Goal: Task Accomplishment & Management: Manage account settings

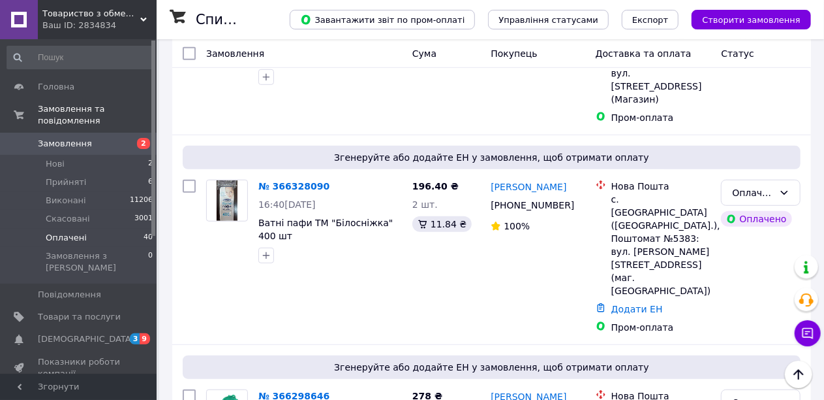
scroll to position [392, 0]
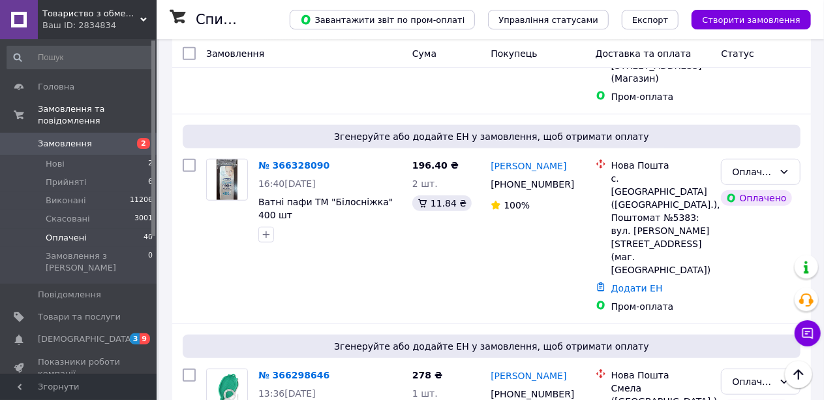
click at [54, 232] on span "Оплачені" at bounding box center [66, 238] width 41 height 12
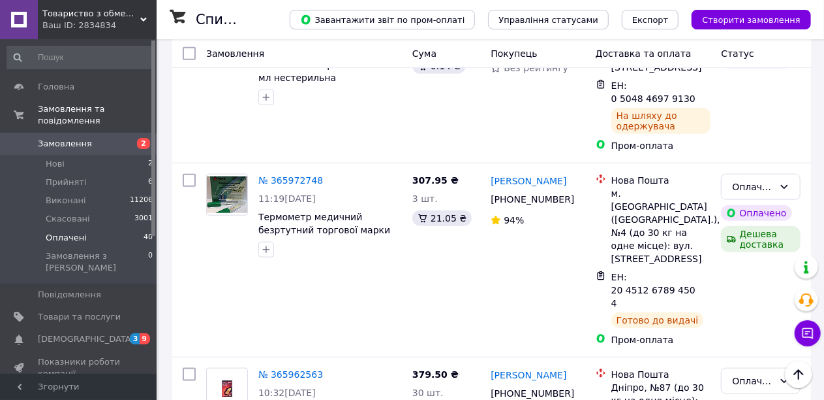
scroll to position [2953, 0]
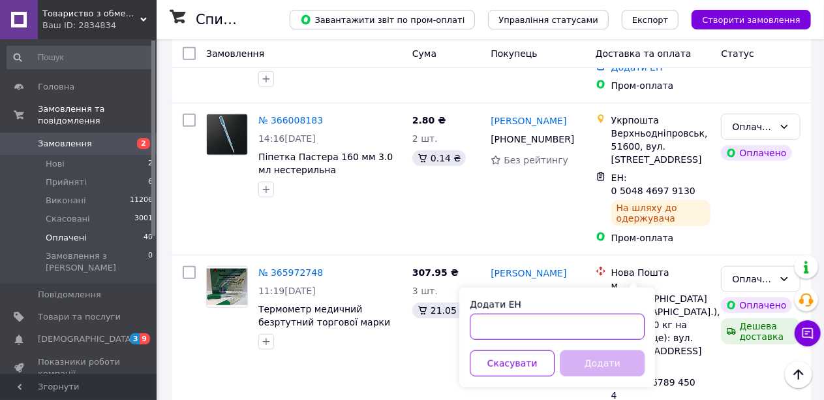
paste input "59001462525731"
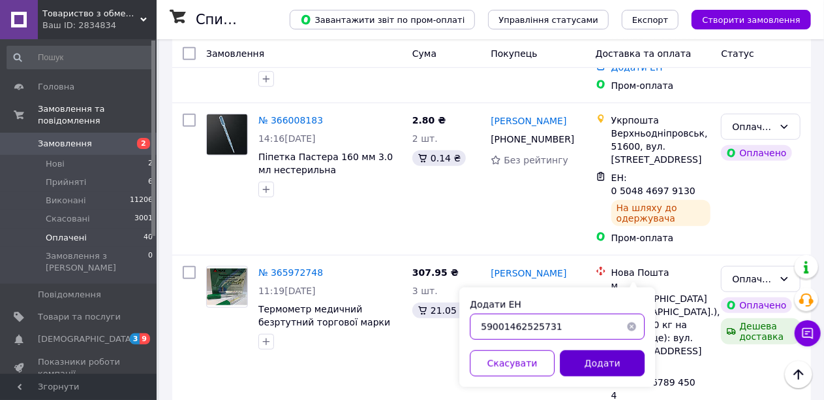
type input "59001462525731"
click at [594, 358] on button "Додати" at bounding box center [602, 363] width 85 height 26
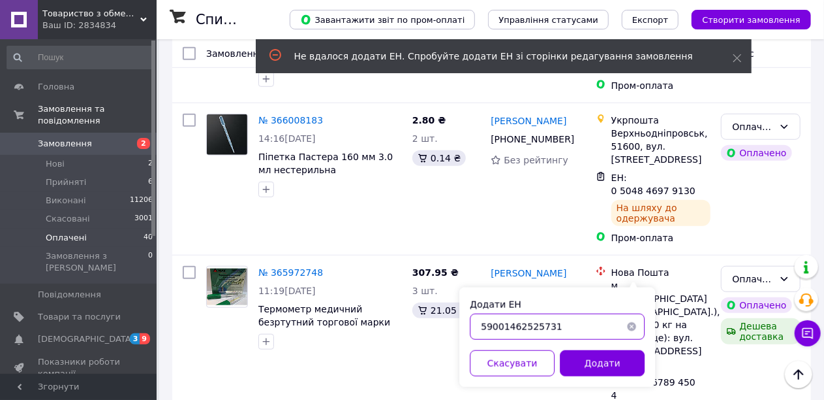
drag, startPoint x: 480, startPoint y: 329, endPoint x: 486, endPoint y: 338, distance: 10.3
click at [482, 330] on input "59001462525731" at bounding box center [557, 326] width 175 height 26
click at [551, 326] on input "59001462525731" at bounding box center [557, 326] width 175 height 26
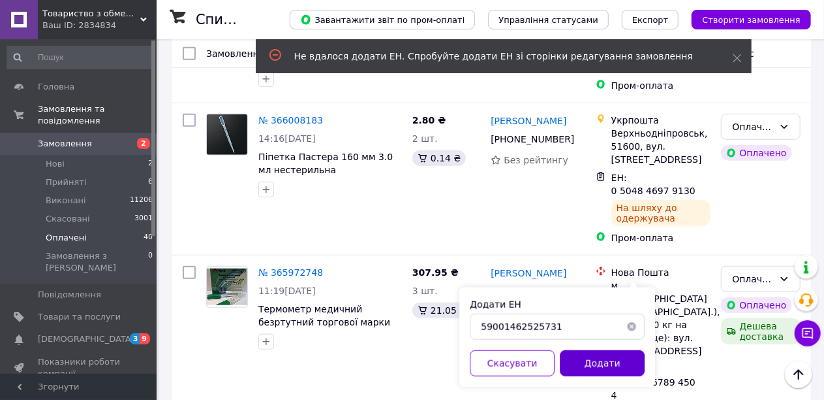
click at [586, 366] on button "Додати" at bounding box center [602, 363] width 85 height 26
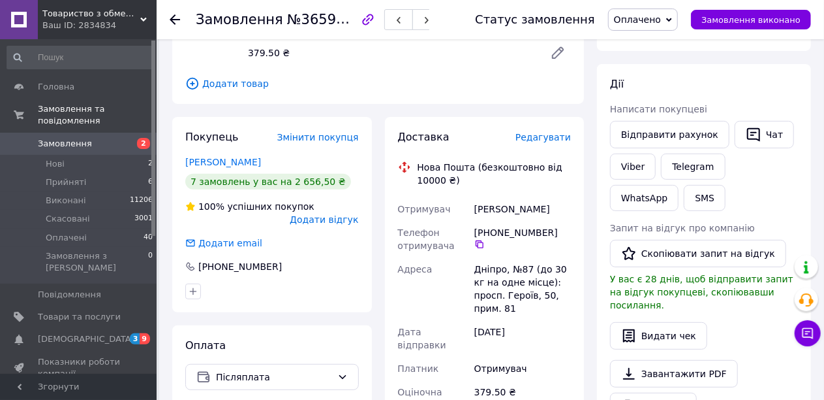
scroll to position [196, 0]
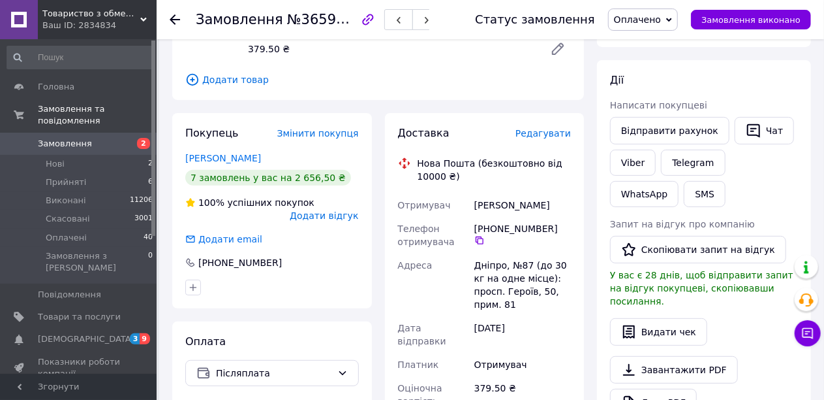
drag, startPoint x: 548, startPoint y: 228, endPoint x: 482, endPoint y: 228, distance: 65.9
click at [482, 228] on div "[PHONE_NUMBER]" at bounding box center [523, 234] width 97 height 24
copy div "380 67 563 07 47"
click at [76, 232] on span "Оплачені" at bounding box center [66, 238] width 41 height 12
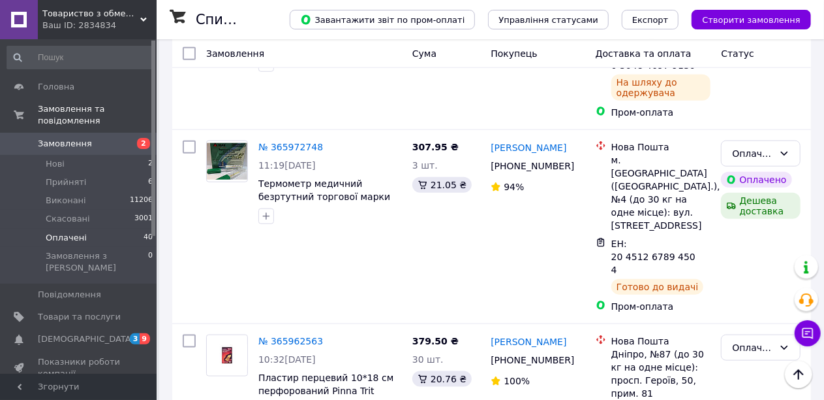
scroll to position [3084, 0]
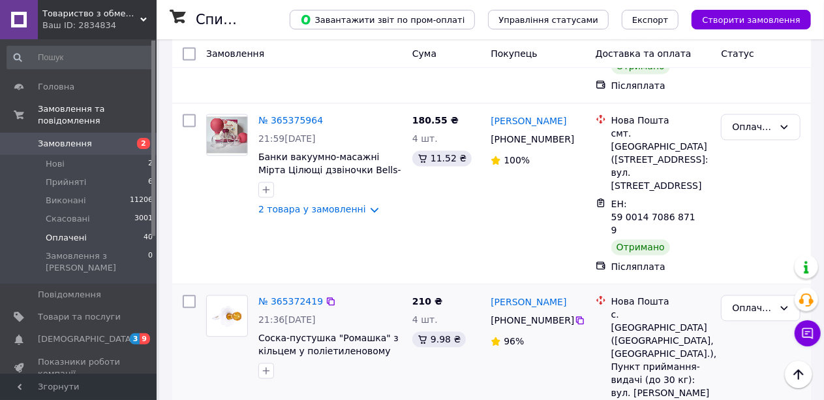
scroll to position [1411, 0]
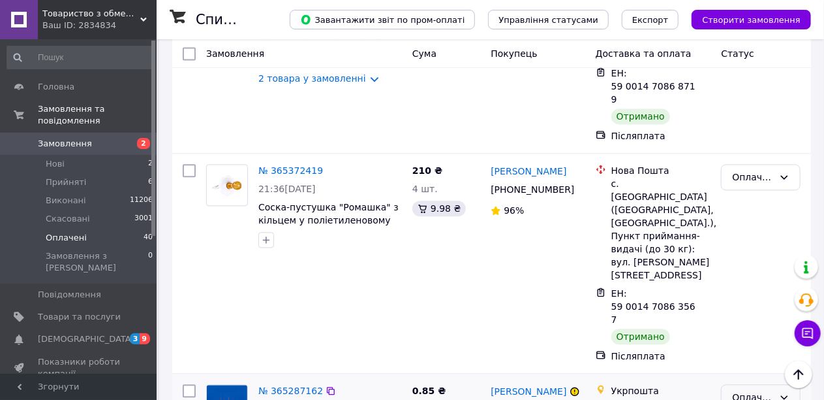
click at [777, 384] on div "Оплачено" at bounding box center [761, 397] width 80 height 26
click at [757, 175] on li "Виконано" at bounding box center [762, 175] width 78 height 24
click at [509, 385] on link "[PERSON_NAME]" at bounding box center [529, 391] width 76 height 13
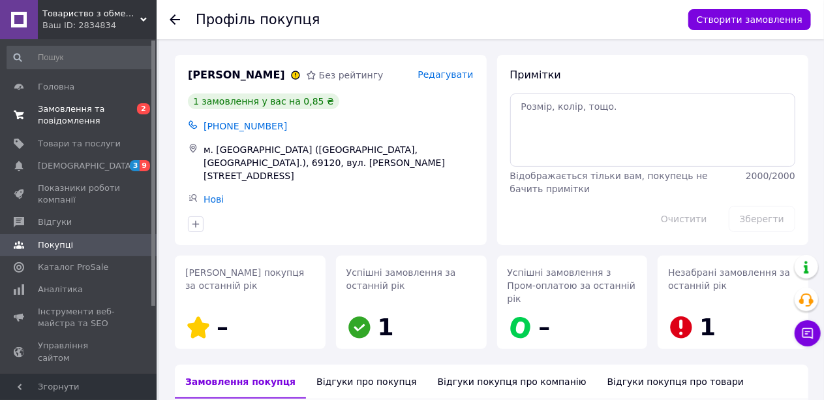
click at [66, 115] on span "Замовлення та повідомлення" at bounding box center [79, 115] width 83 height 24
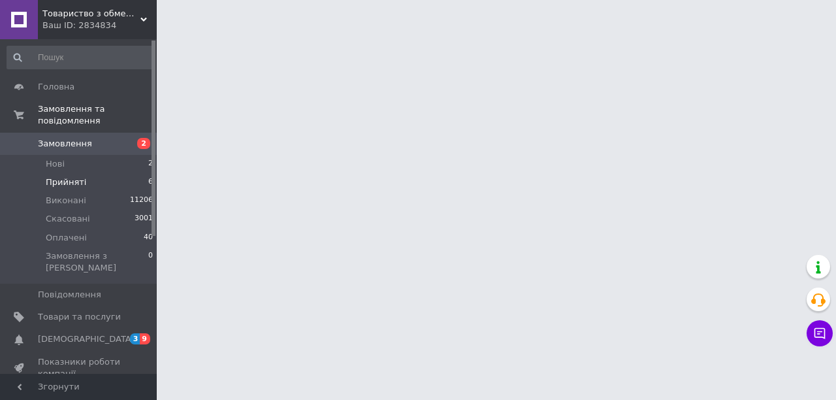
click at [79, 176] on span "Прийняті" at bounding box center [66, 182] width 40 height 12
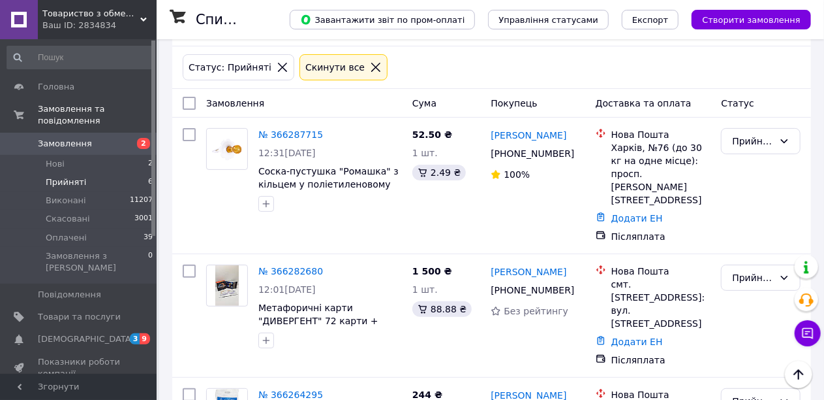
scroll to position [25, 0]
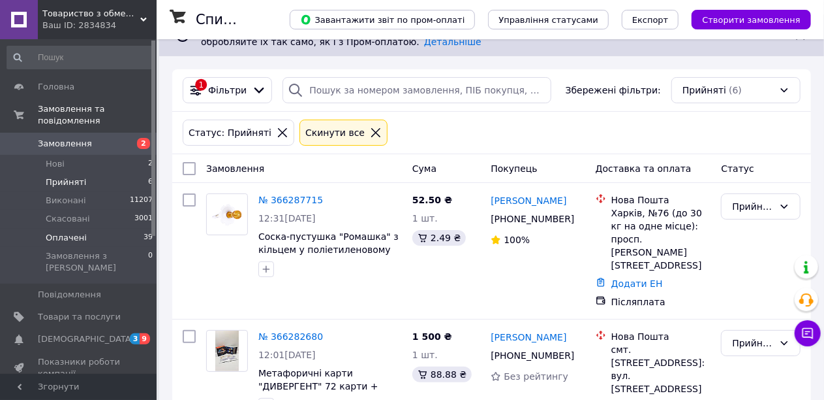
click at [61, 232] on span "Оплачені" at bounding box center [66, 238] width 41 height 12
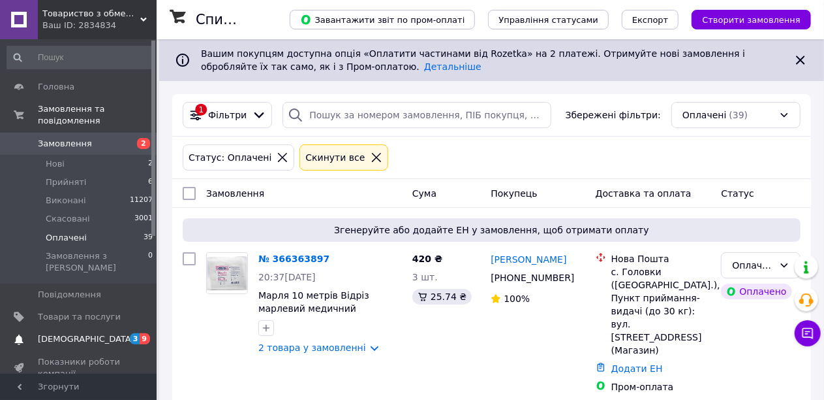
click at [76, 333] on span "[DEMOGRAPHIC_DATA]" at bounding box center [86, 339] width 97 height 12
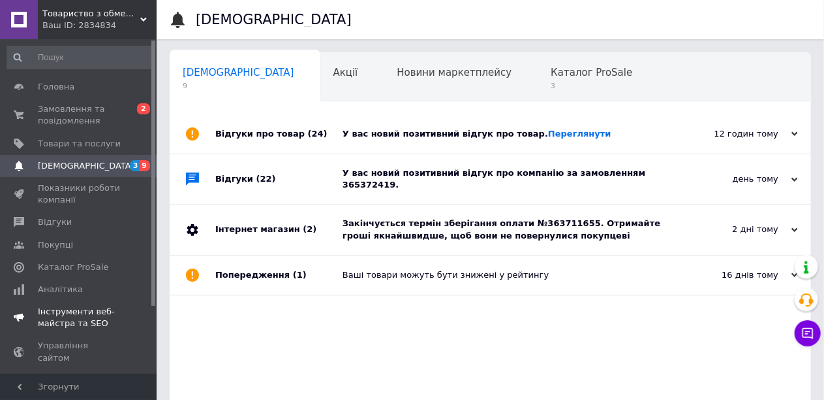
scroll to position [0, 5]
drag, startPoint x: 518, startPoint y: 213, endPoint x: 558, endPoint y: 217, distance: 40.0
click at [558, 217] on div "Закінчується термін зберігання оплати №363711655. Отримайте гроші якнайшвидше, …" at bounding box center [505, 229] width 325 height 24
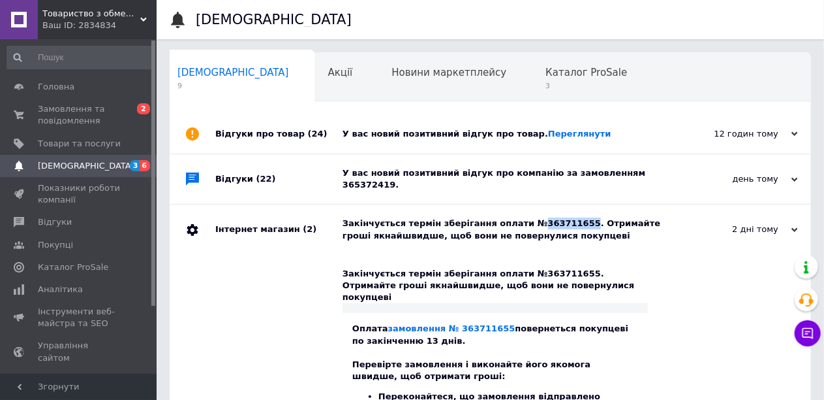
copy div "363711655"
click at [69, 121] on span "Замовлення та повідомлення" at bounding box center [79, 115] width 83 height 24
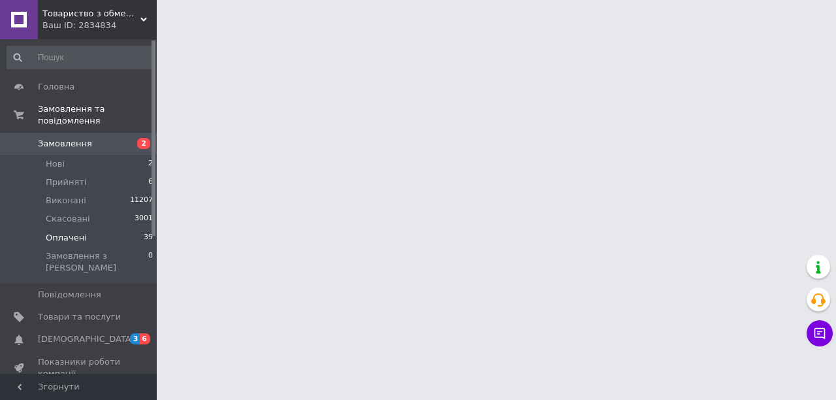
click at [77, 232] on span "Оплачені" at bounding box center [66, 238] width 41 height 12
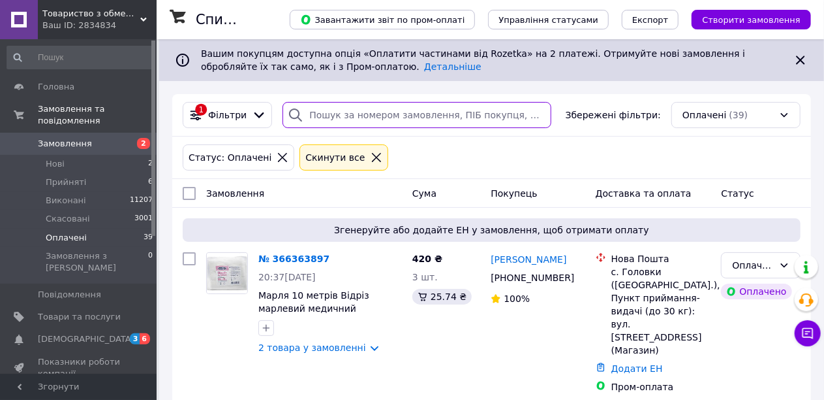
click at [316, 111] on input "search" at bounding box center [417, 115] width 269 height 26
paste input "363711655"
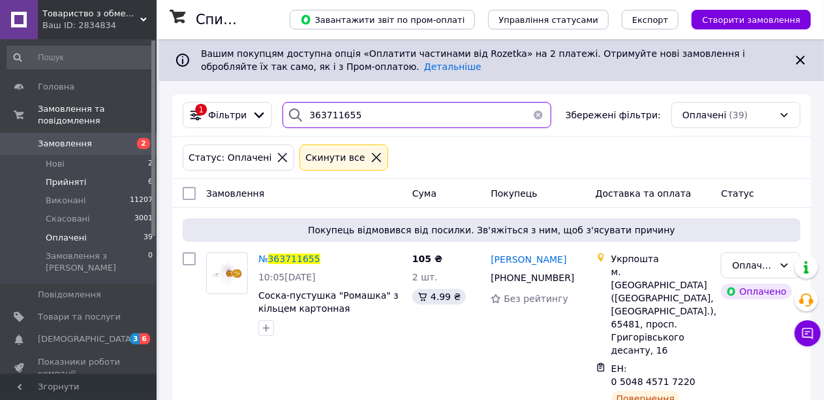
type input "363711655"
click at [82, 173] on li "Прийняті 6" at bounding box center [80, 182] width 161 height 18
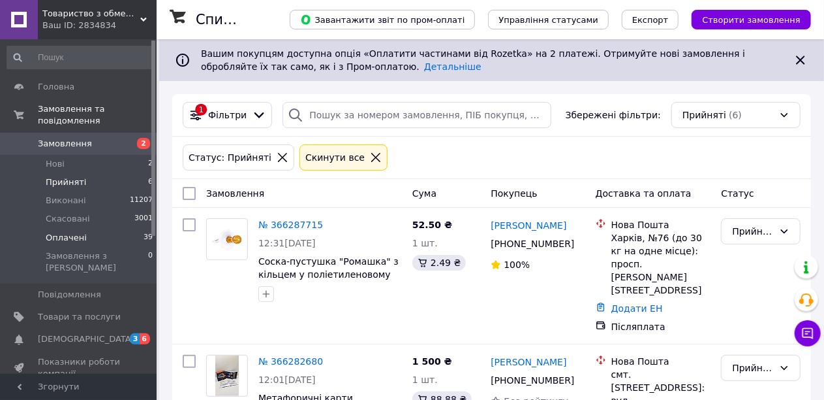
click at [78, 232] on span "Оплачені" at bounding box center [66, 238] width 41 height 12
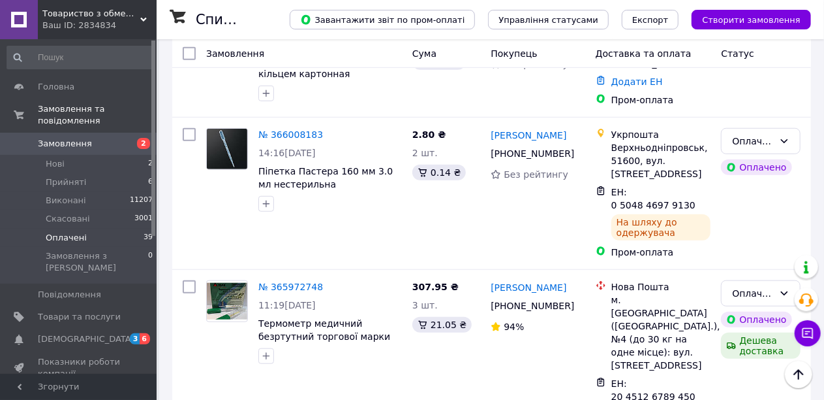
scroll to position [2938, 0]
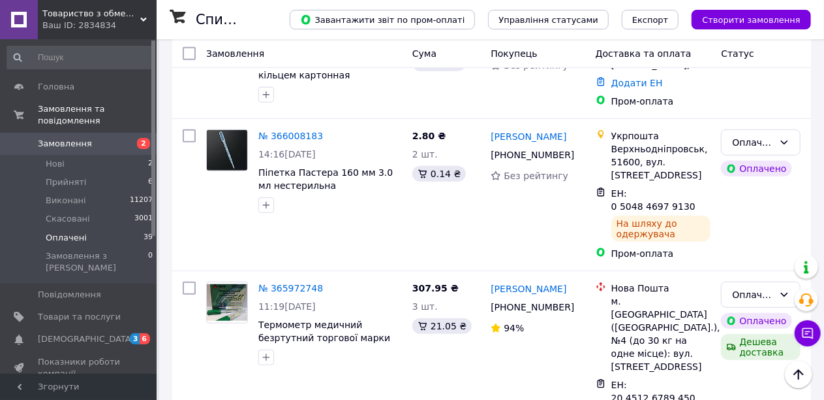
drag, startPoint x: 577, startPoint y: 236, endPoint x: 488, endPoint y: 236, distance: 88.8
copy link "[PERSON_NAME]"
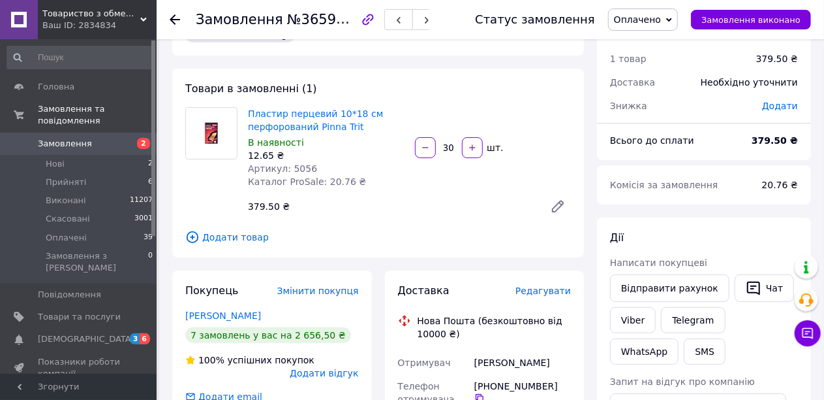
scroll to position [131, 0]
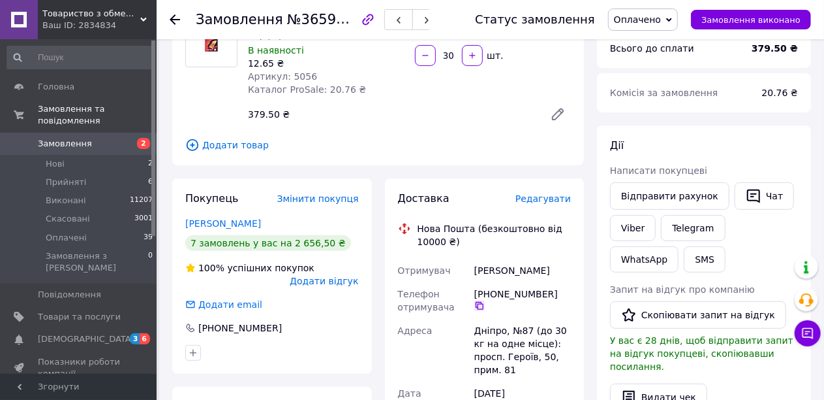
click at [484, 302] on icon at bounding box center [480, 306] width 8 height 8
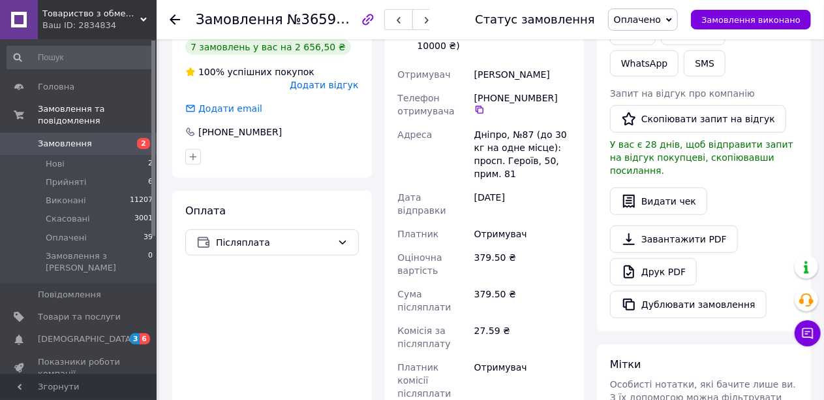
scroll to position [392, 0]
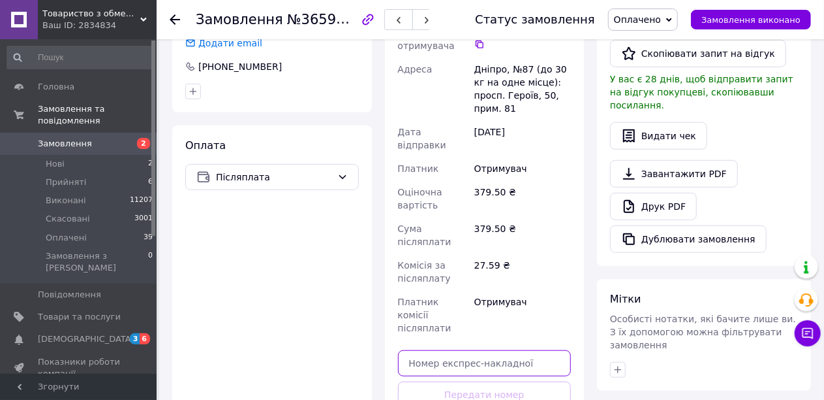
click at [433, 350] on input "text" at bounding box center [485, 363] width 174 height 26
paste input "59001473537955"
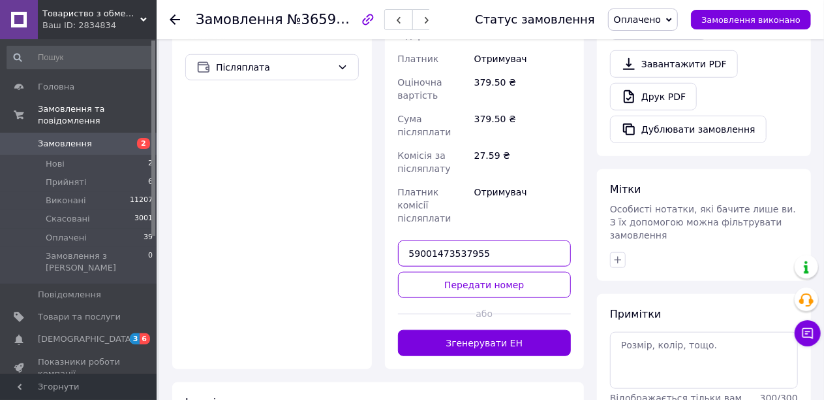
scroll to position [522, 0]
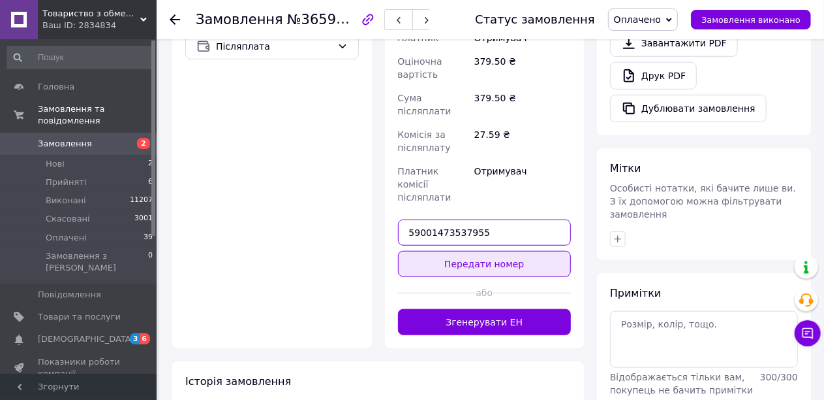
type input "59001473537955"
click at [473, 251] on button "Передати номер" at bounding box center [485, 264] width 174 height 26
